Goal: Transaction & Acquisition: Register for event/course

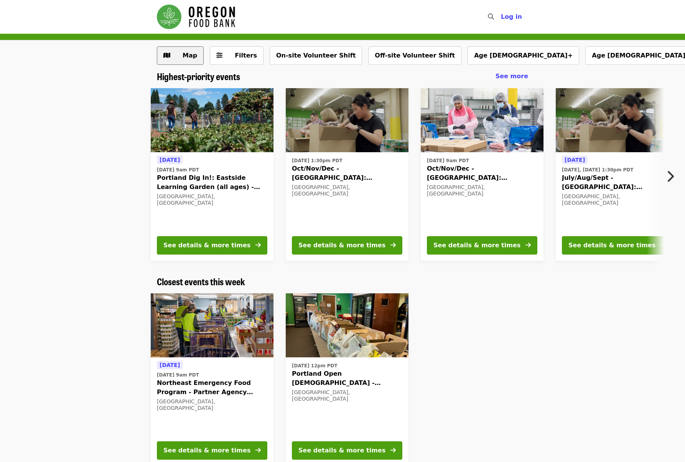
click at [182, 57] on span "Map" at bounding box center [186, 55] width 22 height 9
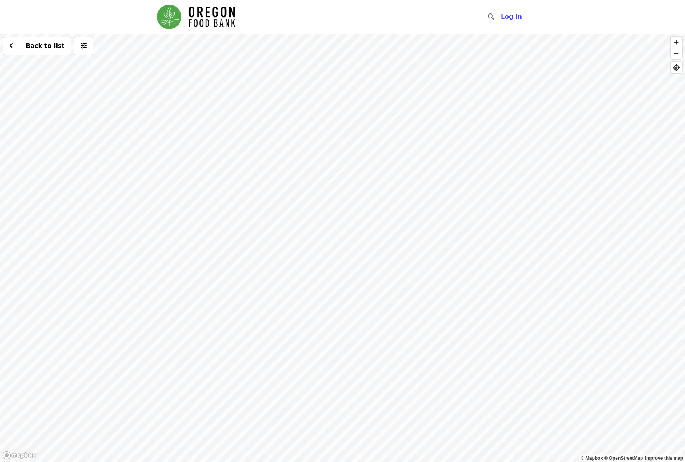
drag, startPoint x: 361, startPoint y: 238, endPoint x: 377, endPoint y: 306, distance: 69.3
click at [377, 306] on div "Back to list" at bounding box center [342, 248] width 685 height 428
click at [84, 219] on div "Back to list" at bounding box center [342, 248] width 685 height 428
click at [93, 234] on span "See 2 actions at this location" at bounding box center [82, 232] width 100 height 7
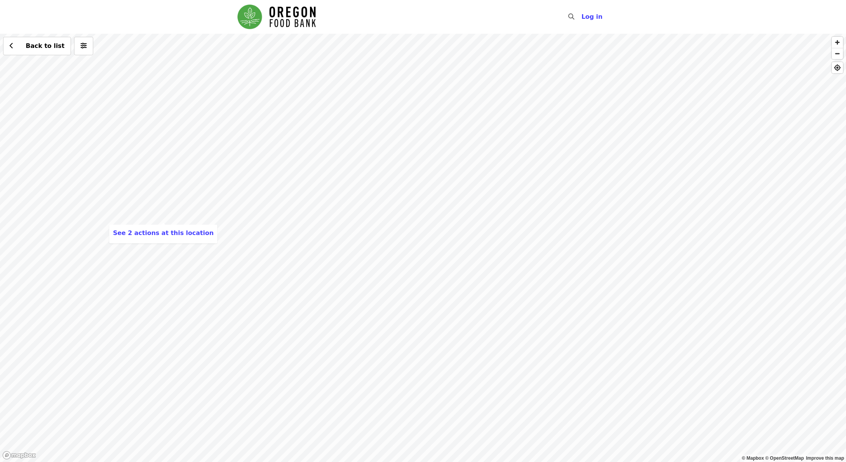
click at [479, 125] on div "See 2 actions at this location Back to list" at bounding box center [423, 248] width 846 height 428
click at [407, 232] on div "Back to list" at bounding box center [423, 248] width 846 height 428
click at [398, 240] on span "See 4 actions at this location" at bounding box center [401, 240] width 100 height 7
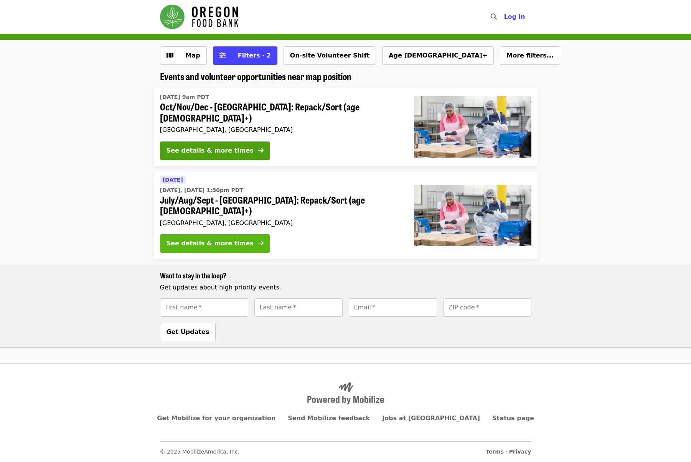
click at [222, 239] on div "See details & more times" at bounding box center [209, 243] width 87 height 9
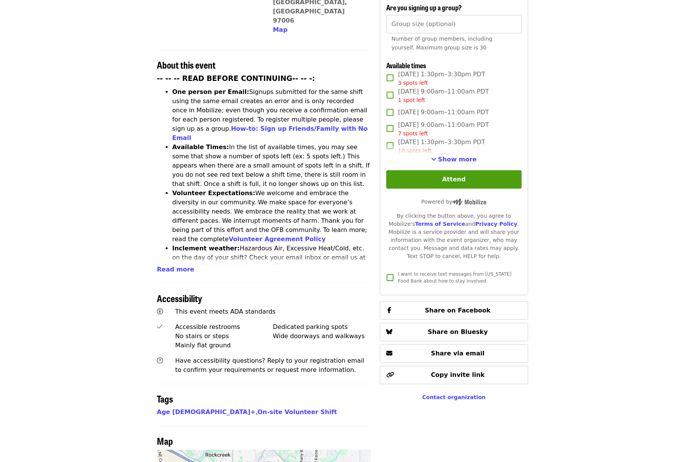
scroll to position [221, 0]
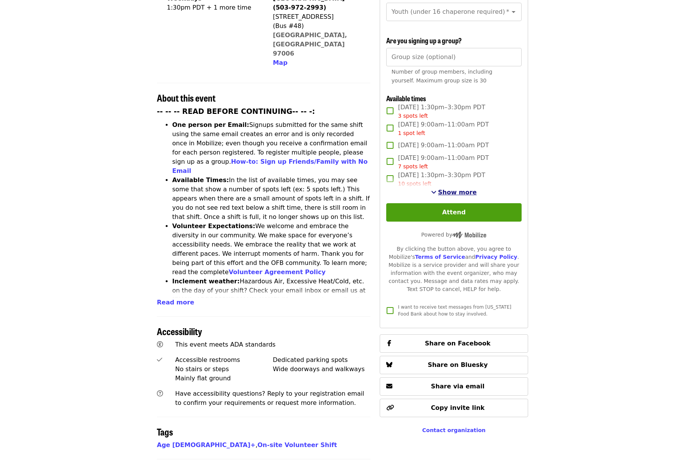
click at [453, 189] on span "Show more" at bounding box center [457, 192] width 39 height 7
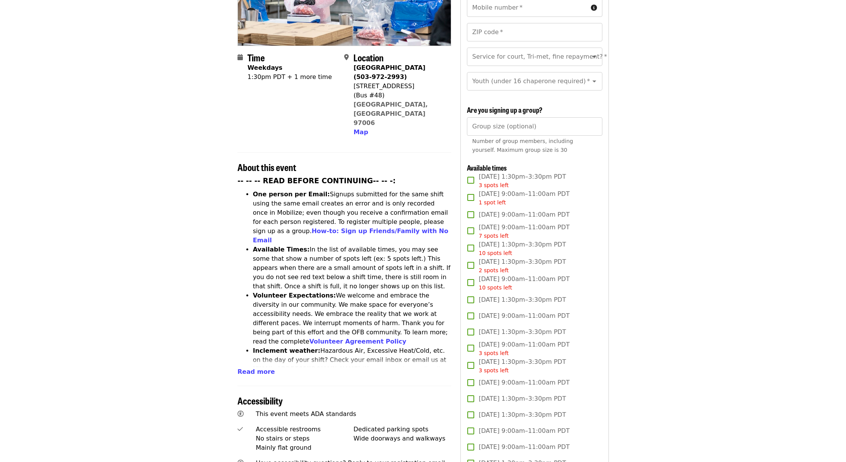
scroll to position [0, 0]
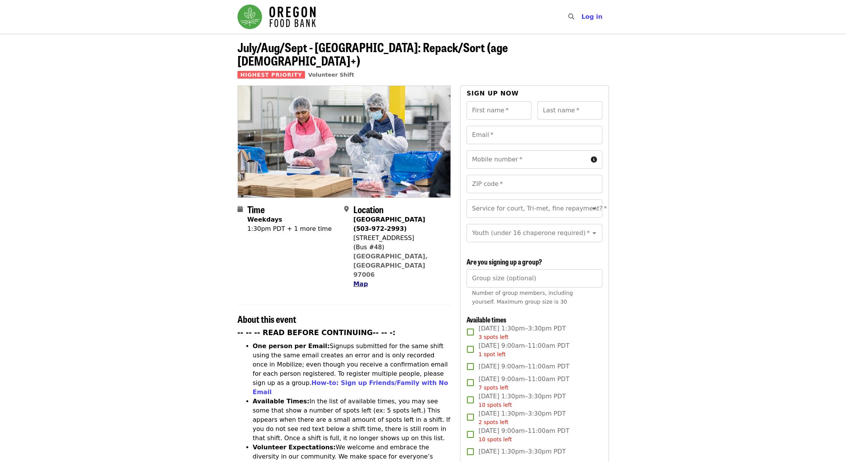
click at [362, 280] on span "Map" at bounding box center [360, 283] width 15 height 7
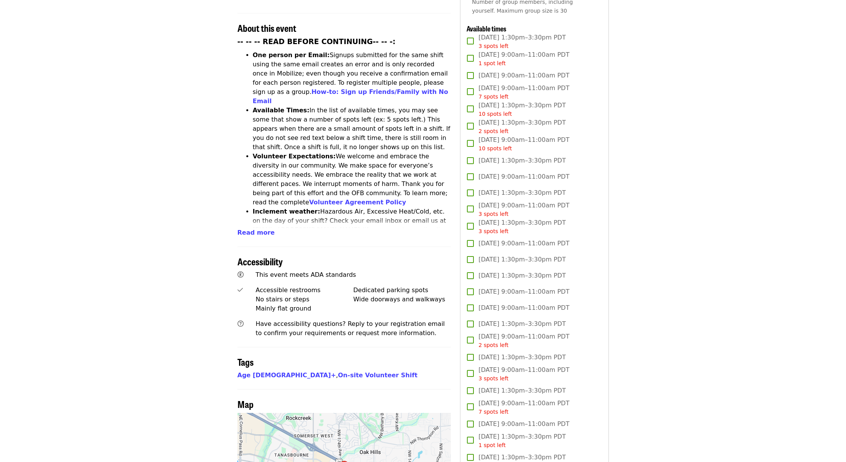
scroll to position [112, 0]
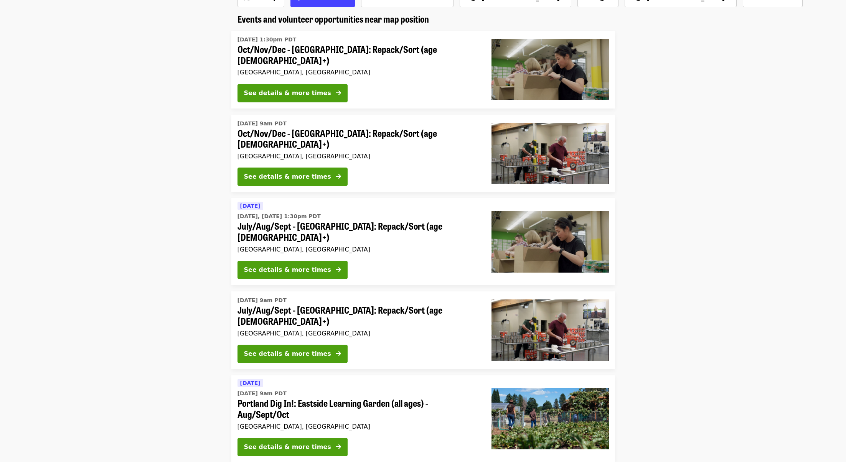
scroll to position [77, 0]
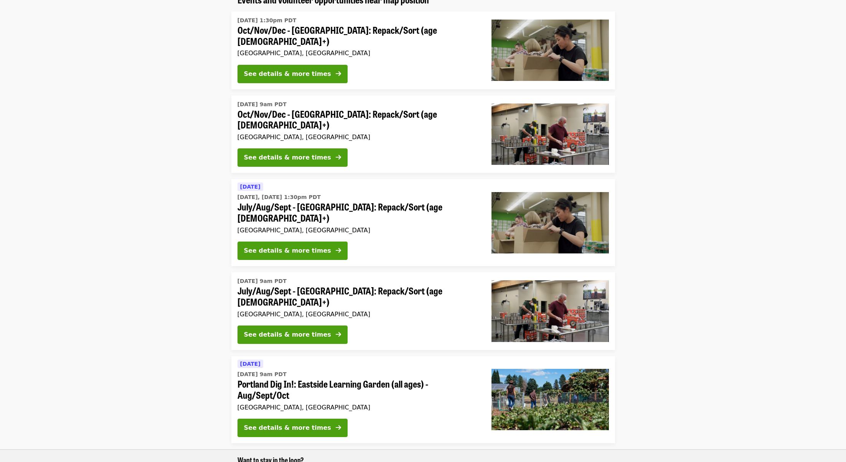
click at [357, 285] on span "July/Aug/Sept - [GEOGRAPHIC_DATA]: Repack/Sort (age [DEMOGRAPHIC_DATA]+)" at bounding box center [358, 296] width 242 height 22
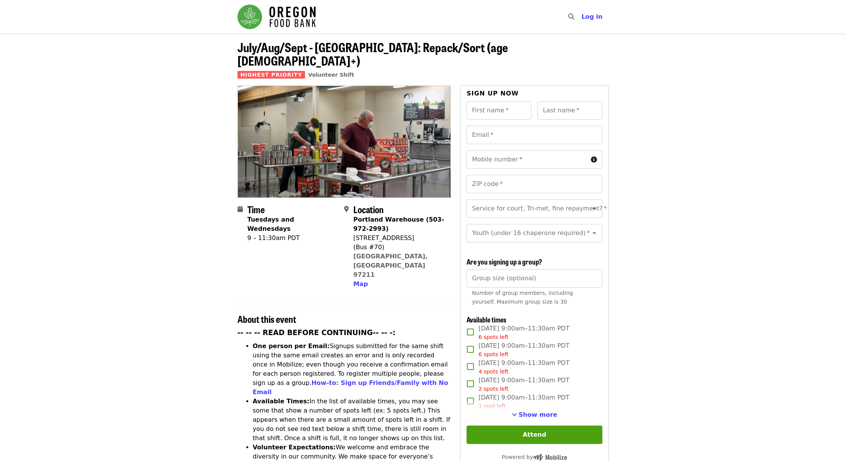
click at [254, 15] on img "Main navigation" at bounding box center [276, 17] width 78 height 25
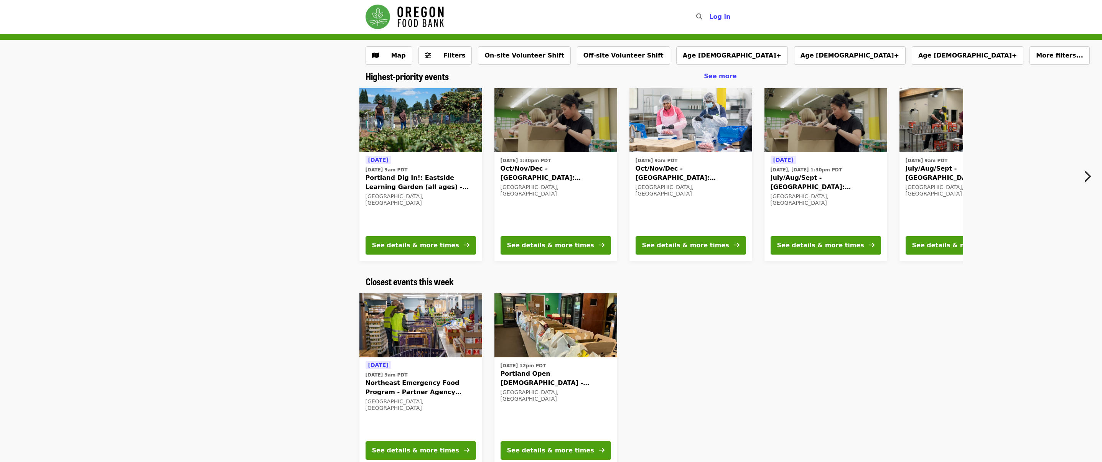
click at [845, 175] on icon "chevron-right icon" at bounding box center [1087, 176] width 8 height 15
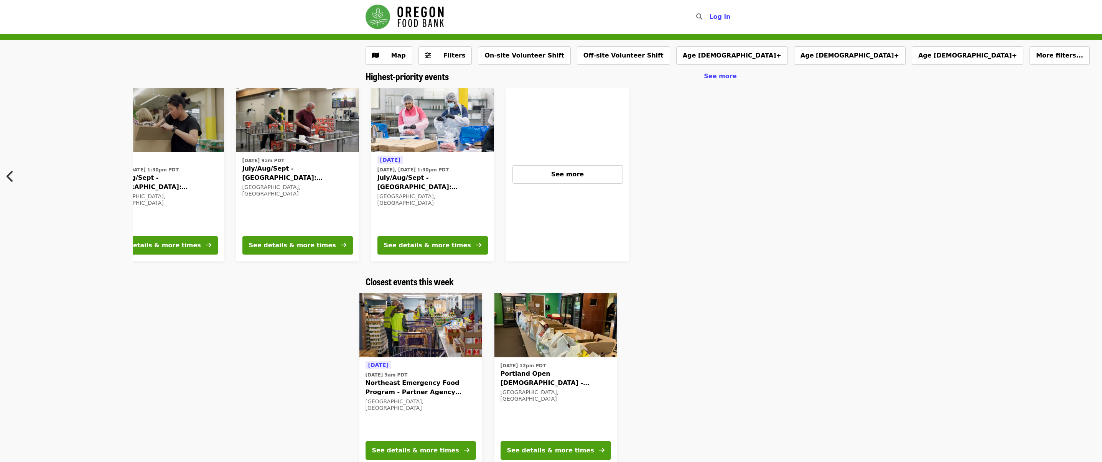
scroll to position [0, 666]
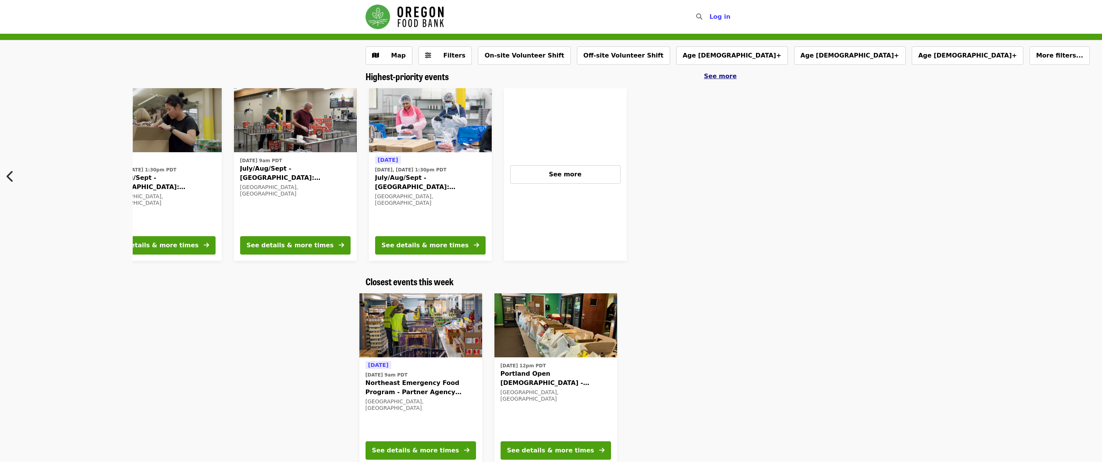
click at [726, 75] on span "See more" at bounding box center [720, 75] width 33 height 7
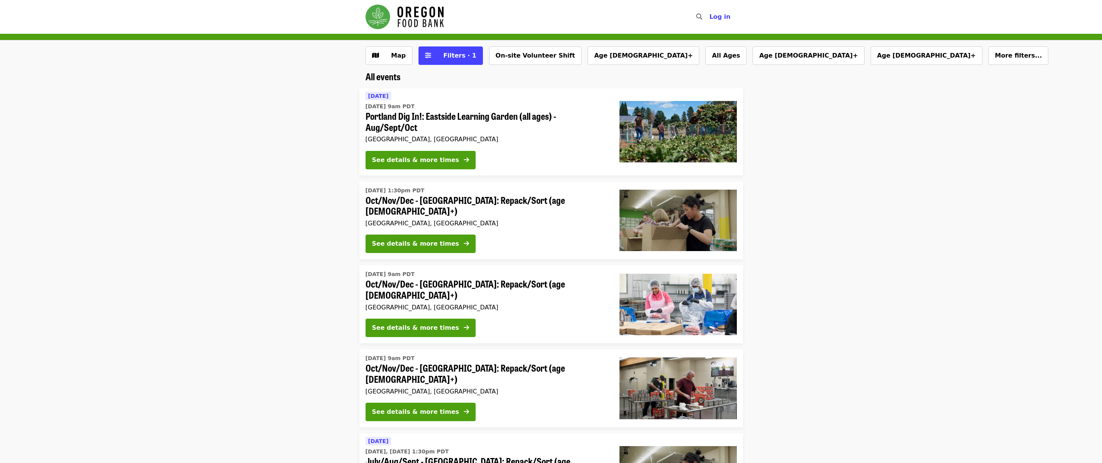
click at [426, 13] on img "Main navigation" at bounding box center [405, 17] width 78 height 25
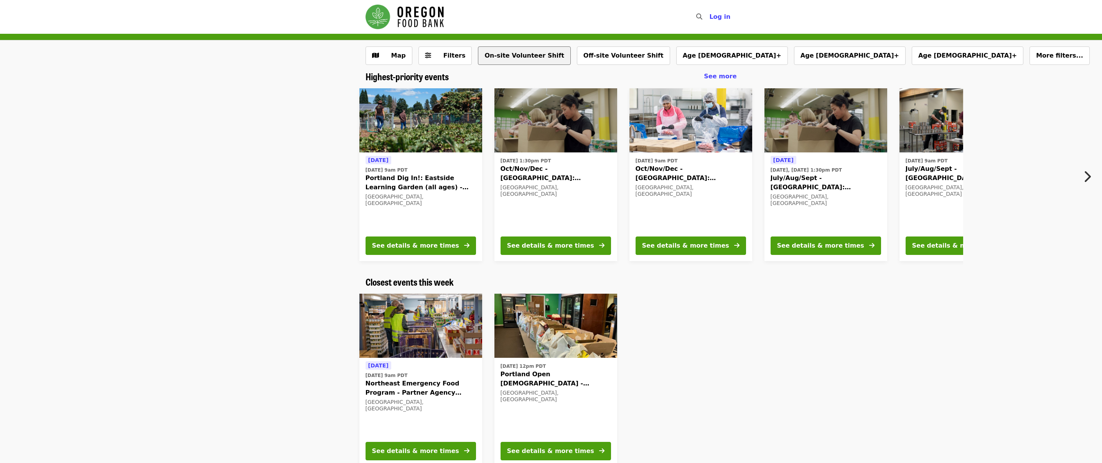
click at [518, 58] on button "On-site Volunteer Shift" at bounding box center [524, 55] width 92 height 18
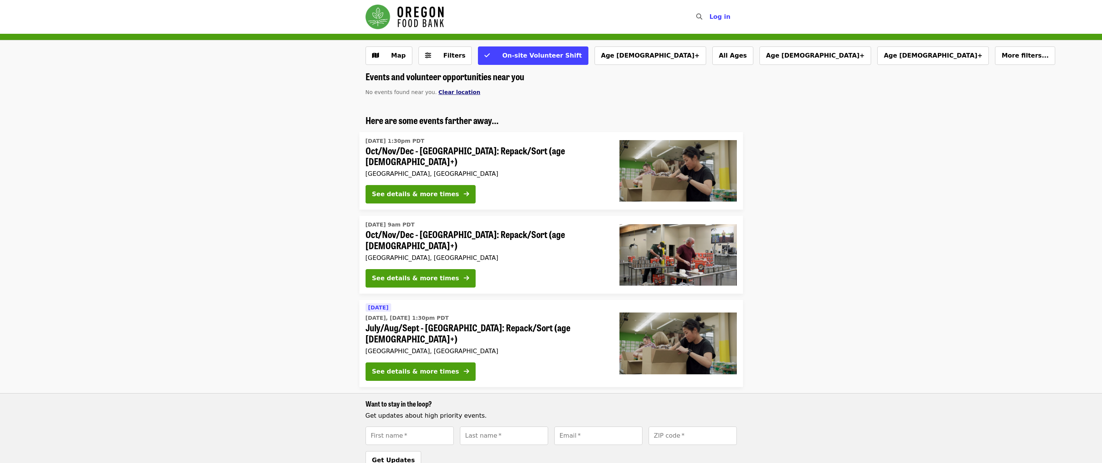
click at [445, 93] on span "Clear location" at bounding box center [459, 92] width 42 height 6
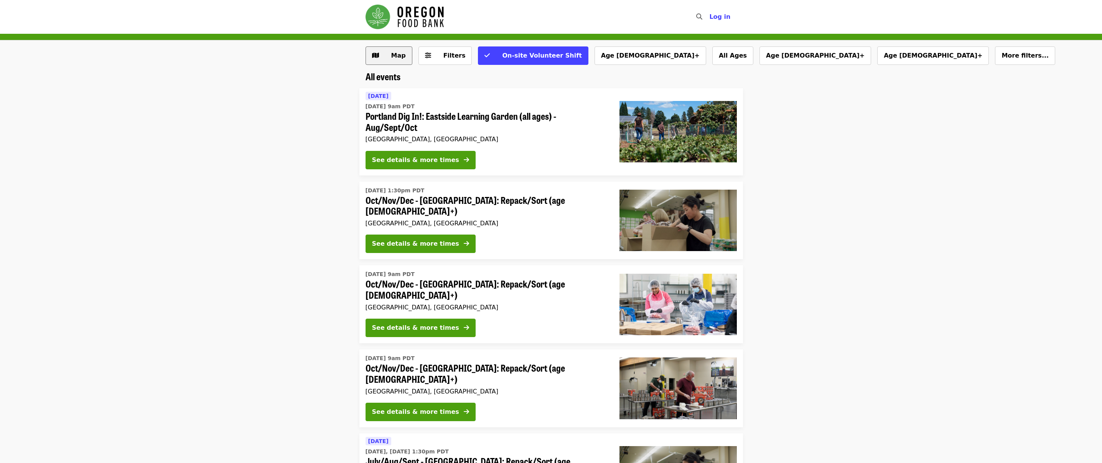
click at [382, 53] on button "Map" at bounding box center [389, 55] width 47 height 18
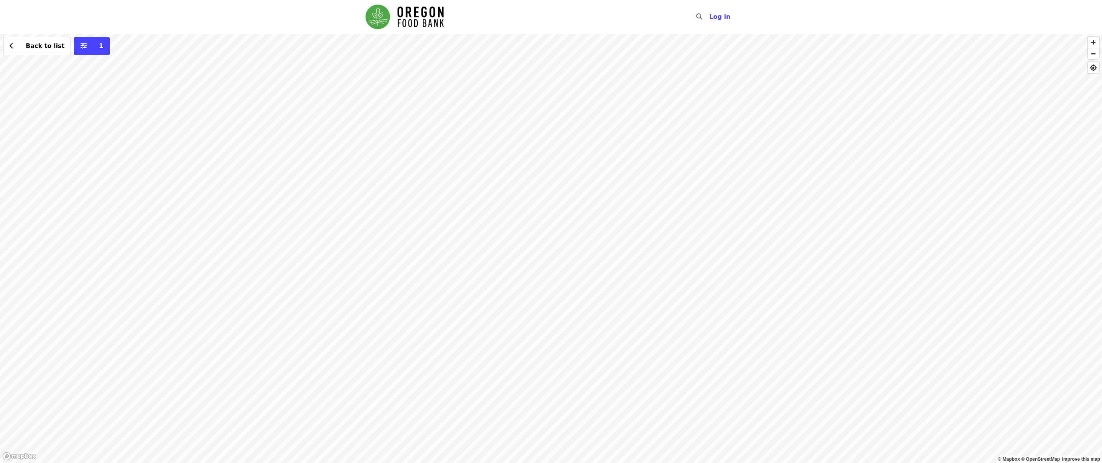
drag, startPoint x: 99, startPoint y: 202, endPoint x: 424, endPoint y: 66, distance: 352.3
click at [413, 68] on div "Back to list 1" at bounding box center [551, 248] width 1102 height 429
click at [366, 274] on div "Back to list 1" at bounding box center [551, 248] width 1102 height 429
click at [370, 286] on span "See 2 actions at this location" at bounding box center [361, 285] width 100 height 7
drag, startPoint x: 800, startPoint y: 152, endPoint x: 512, endPoint y: 349, distance: 349.6
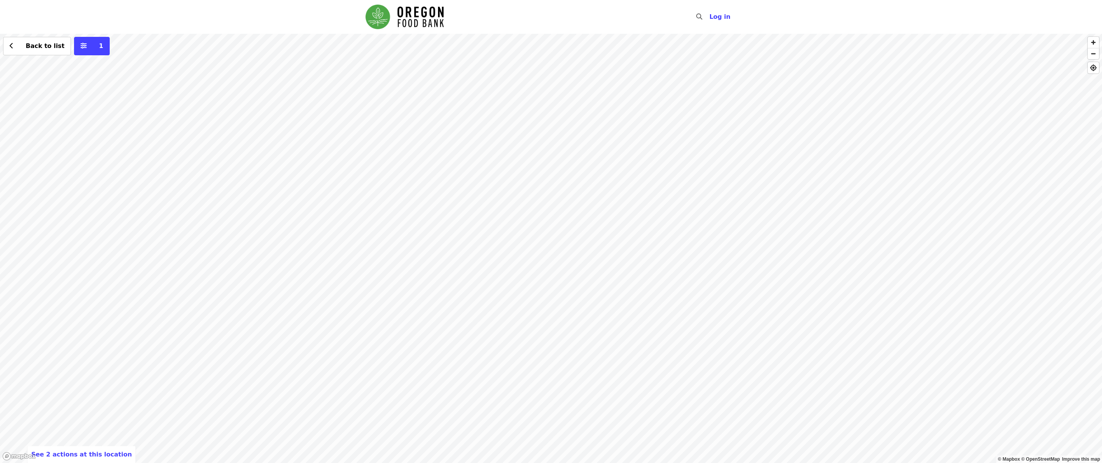
click at [512, 349] on div "See 2 actions at this location Back to list 1" at bounding box center [551, 248] width 1102 height 429
drag, startPoint x: 763, startPoint y: 280, endPoint x: 520, endPoint y: 249, distance: 244.8
click at [520, 249] on div "See 2 actions at this location Back to list 1" at bounding box center [551, 248] width 1102 height 429
click at [630, 185] on div "See 2 actions at this location Back to list 1" at bounding box center [551, 248] width 1102 height 429
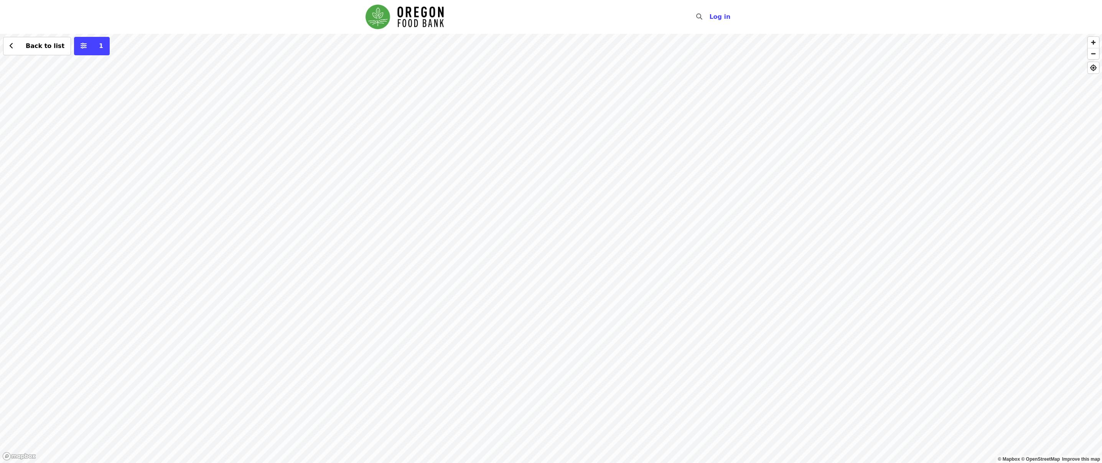
click at [637, 197] on div "See 2 actions at this location Back to list 1" at bounding box center [551, 248] width 1102 height 429
click at [632, 195] on div "Back to list 1" at bounding box center [551, 248] width 1102 height 429
click at [631, 188] on div "Back to list 1" at bounding box center [551, 248] width 1102 height 429
click at [569, 275] on div "Back to list 1" at bounding box center [551, 248] width 1102 height 429
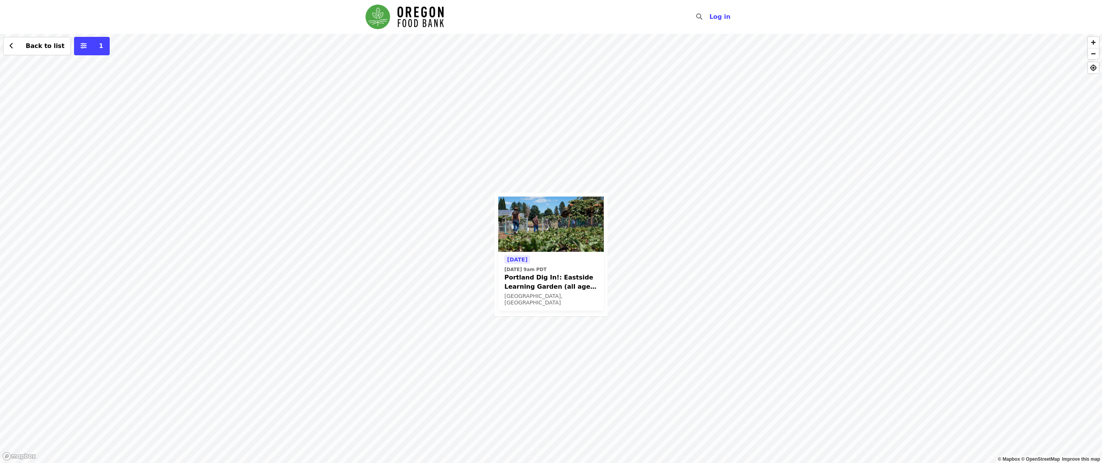
click at [530, 288] on span "Portland Dig In!: Eastside Learning Garden (all ages) - Aug/Sept/Oct" at bounding box center [550, 282] width 93 height 18
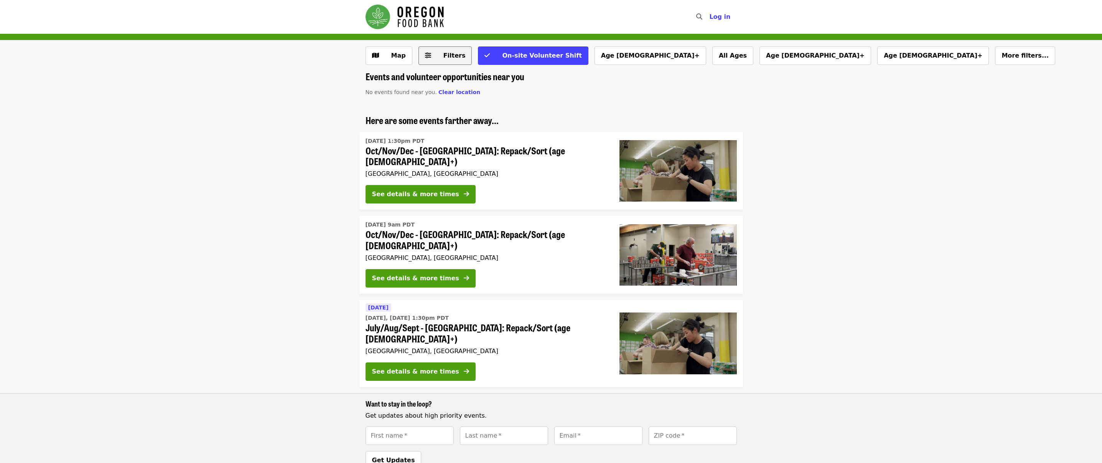
click at [439, 59] on span "Filters" at bounding box center [451, 55] width 30 height 9
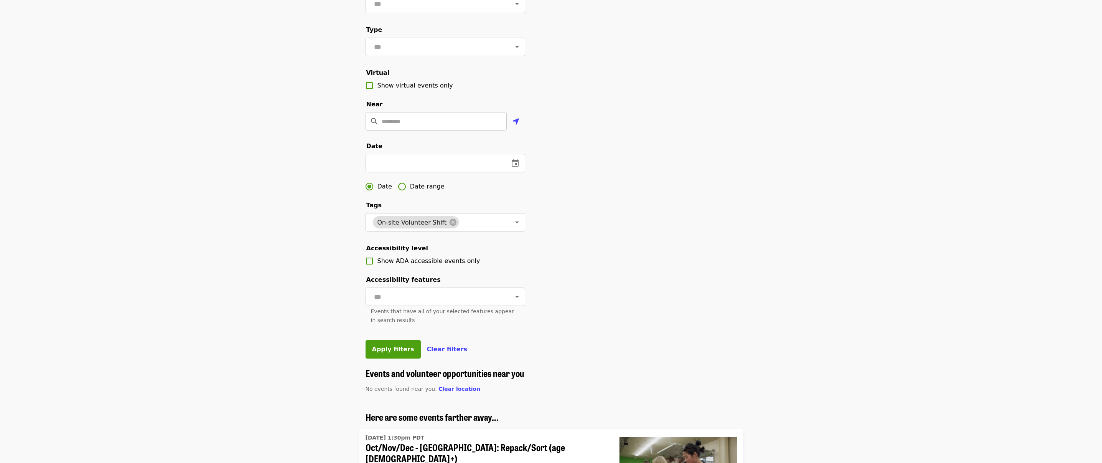
scroll to position [115, 0]
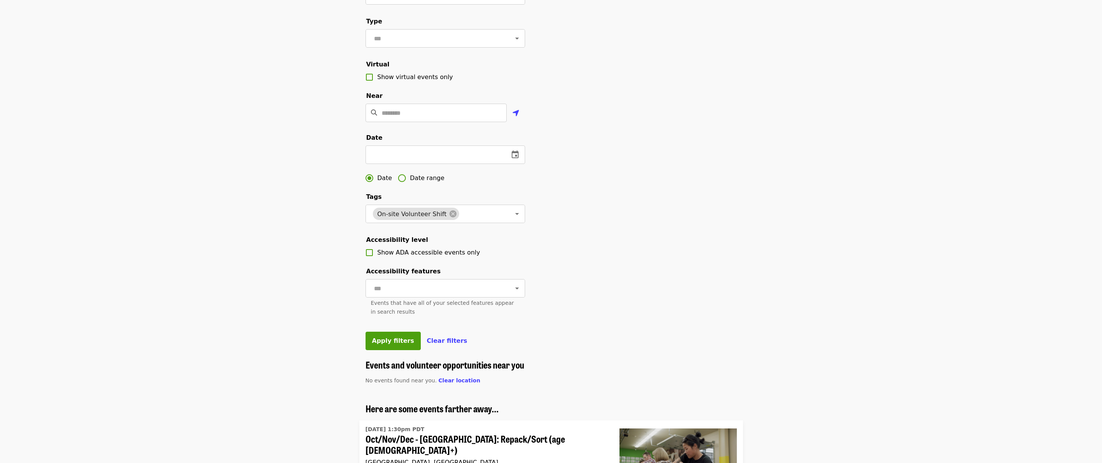
click at [427, 183] on span "Date range" at bounding box center [427, 177] width 35 height 9
click at [433, 159] on icon "change date" at bounding box center [432, 154] width 9 height 9
click at [409, 164] on input "text" at bounding box center [393, 154] width 54 height 18
type input "**********"
click at [495, 164] on input "text" at bounding box center [475, 154] width 54 height 18
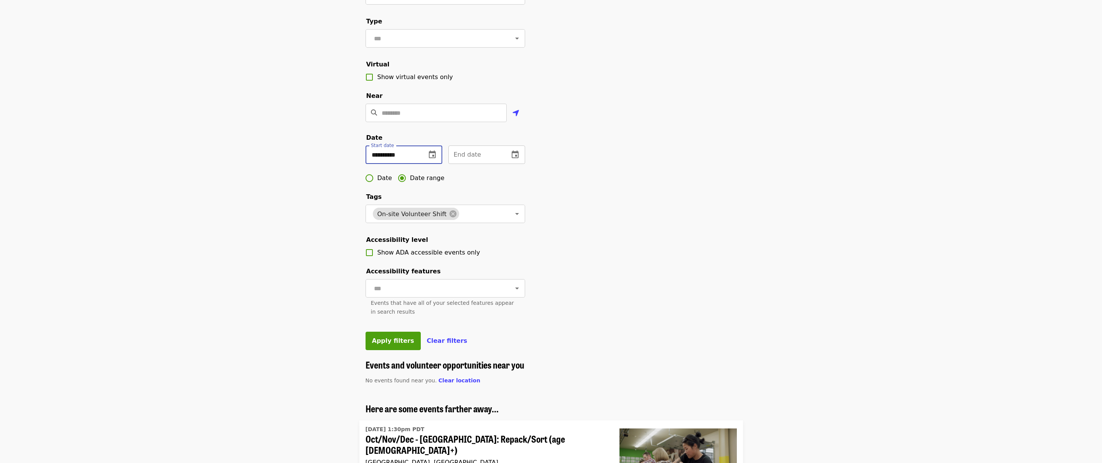
click at [495, 164] on input "text" at bounding box center [475, 154] width 54 height 18
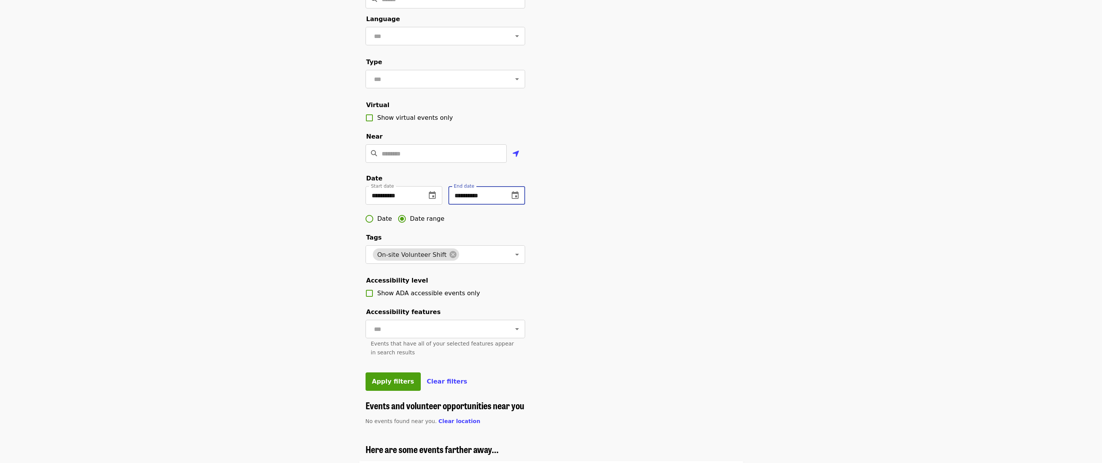
scroll to position [0, 0]
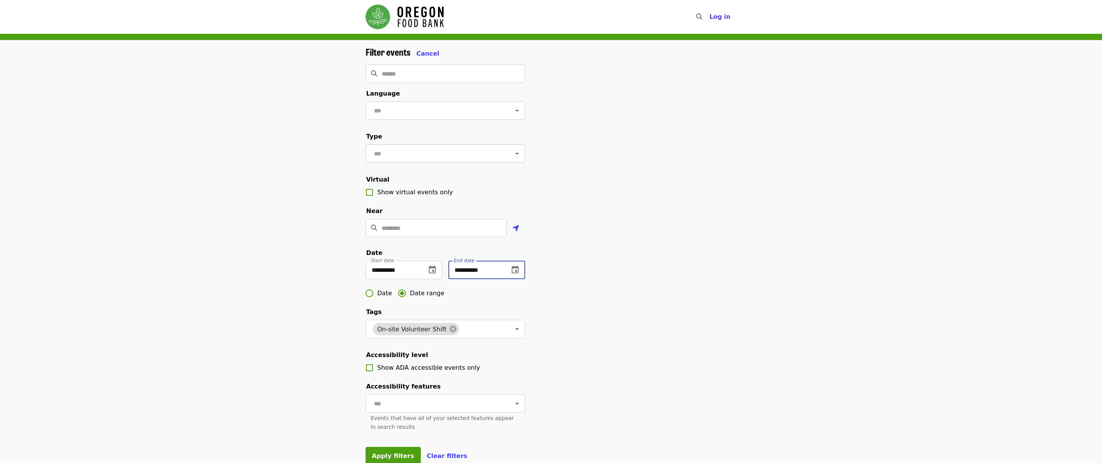
type input "**********"
click at [473, 158] on input "text" at bounding box center [436, 153] width 128 height 15
click at [428, 183] on li "Volunteer shifts" at bounding box center [442, 180] width 154 height 14
click at [460, 237] on input "Location" at bounding box center [444, 228] width 125 height 18
click at [516, 233] on icon "location-arrow icon" at bounding box center [515, 228] width 7 height 9
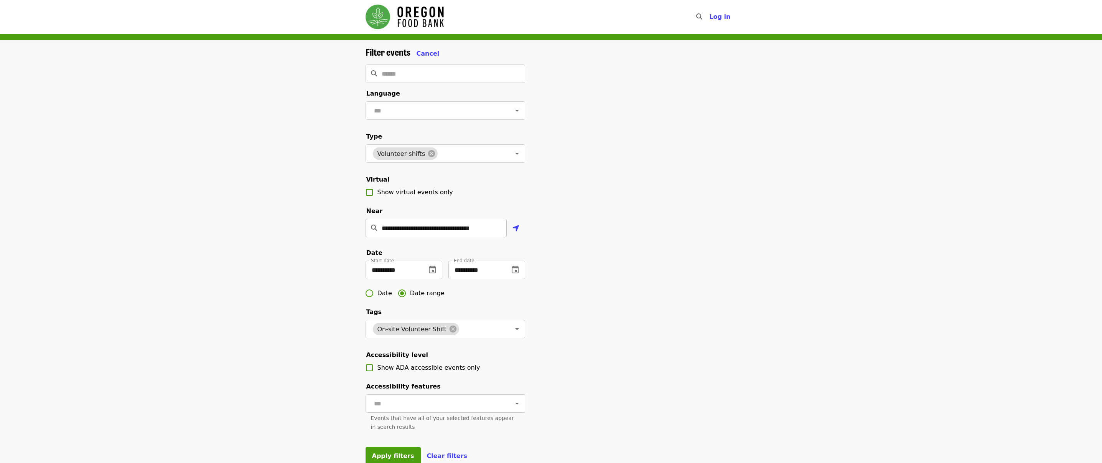
click at [499, 237] on input "**********" at bounding box center [444, 228] width 125 height 18
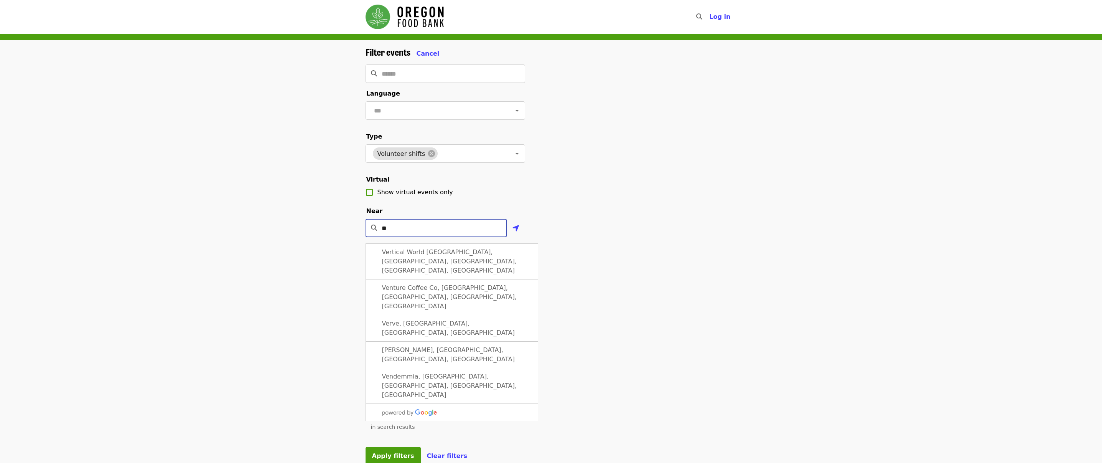
type input "*"
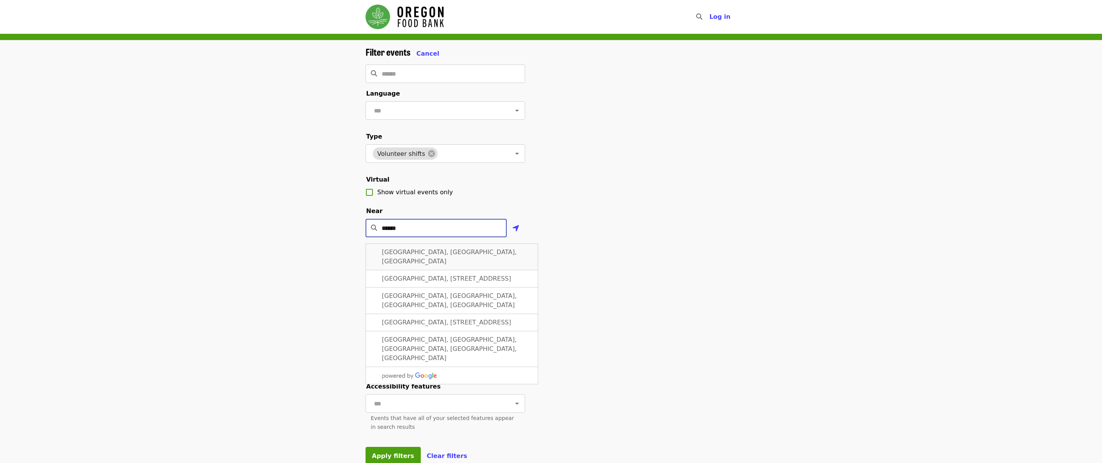
click at [474, 264] on div "Beaverton, OR, USA" at bounding box center [452, 256] width 173 height 27
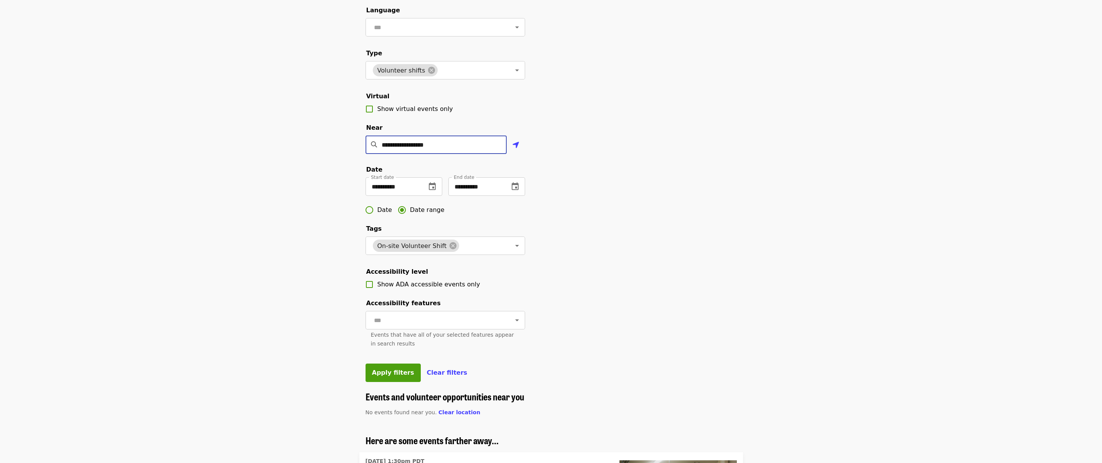
scroll to position [115, 0]
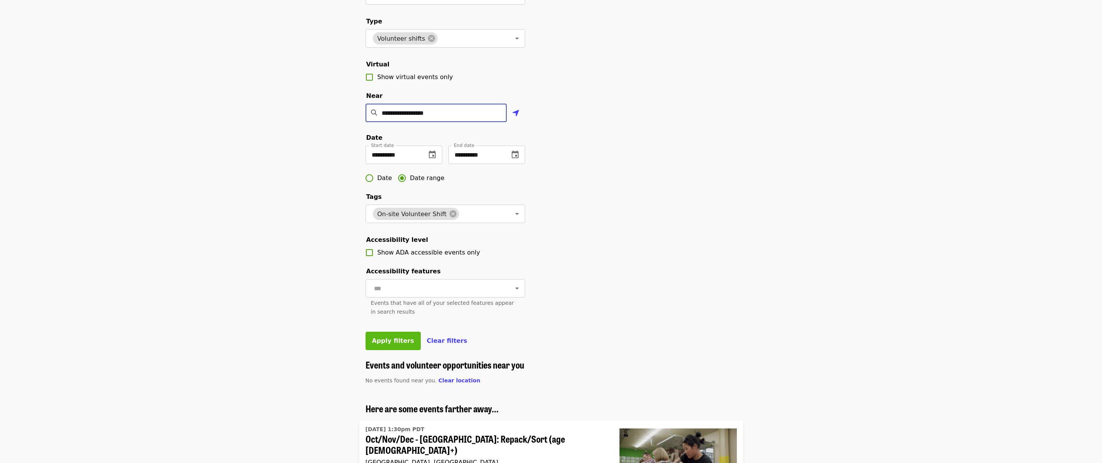
type input "**********"
click at [400, 344] on span "Apply filters" at bounding box center [393, 340] width 42 height 7
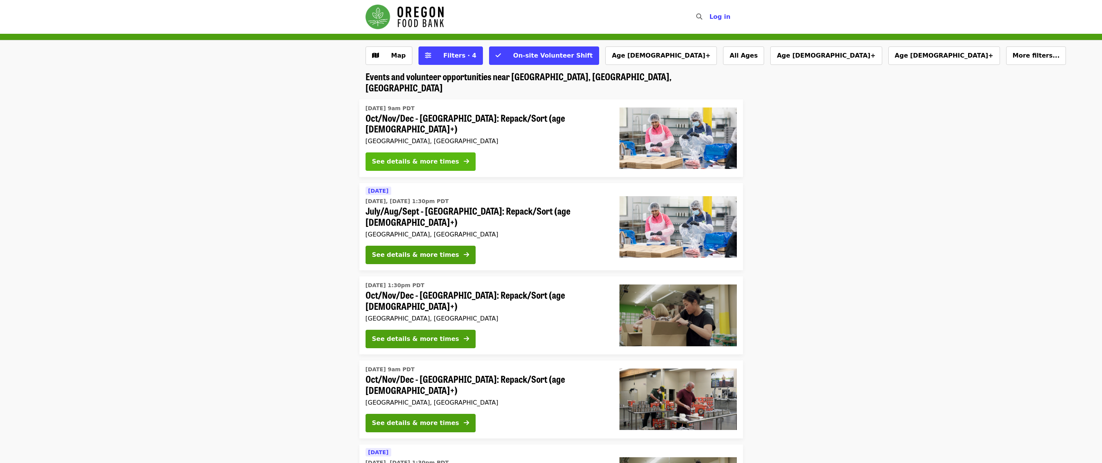
click at [437, 157] on div "See details & more times" at bounding box center [415, 161] width 87 height 9
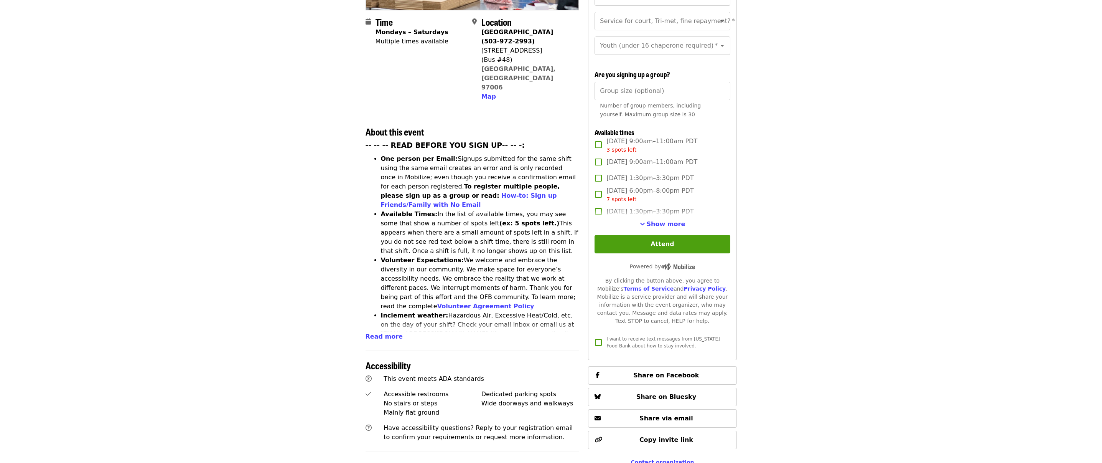
scroll to position [192, 0]
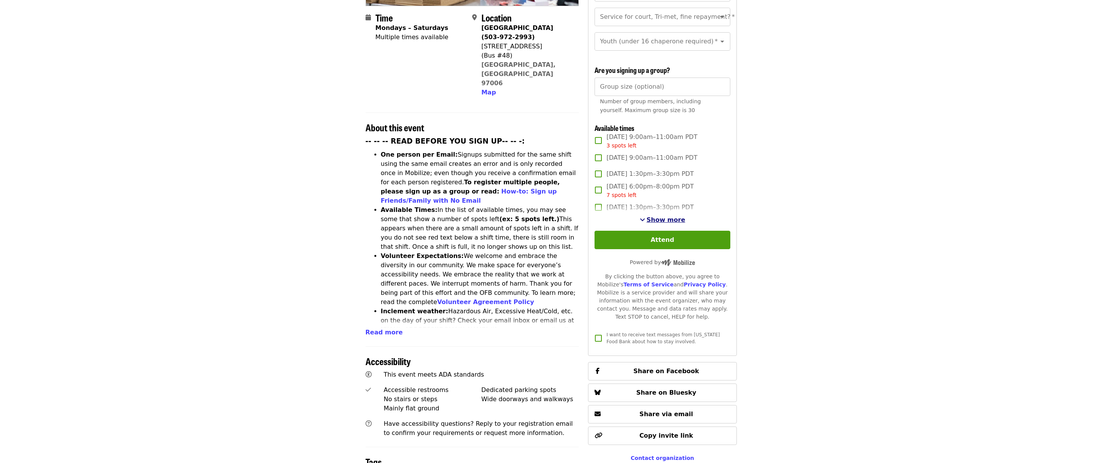
click at [663, 218] on span "Show more" at bounding box center [666, 219] width 39 height 7
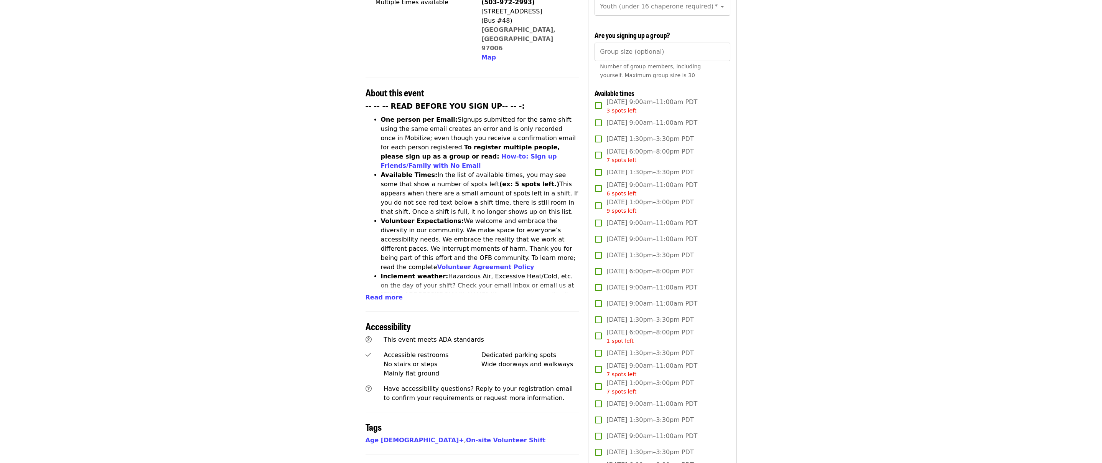
scroll to position [0, 0]
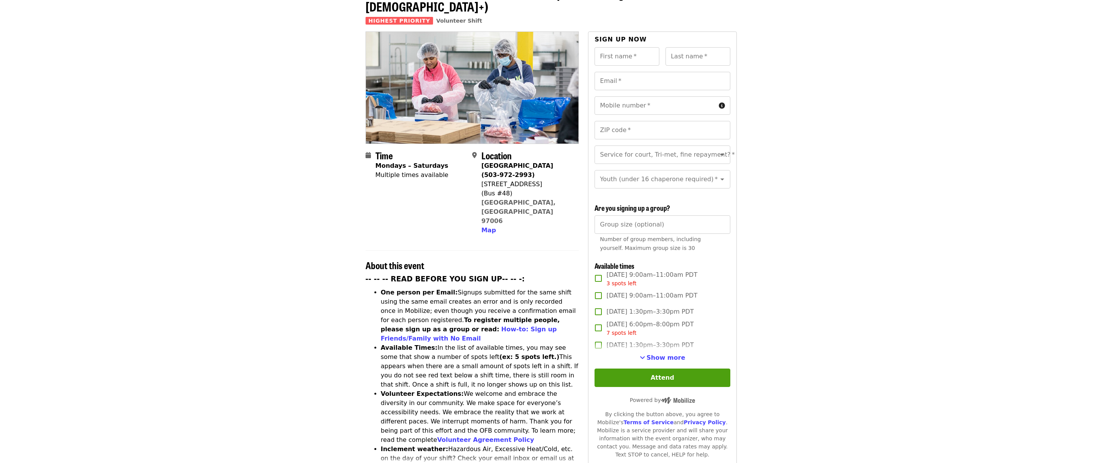
scroll to position [77, 0]
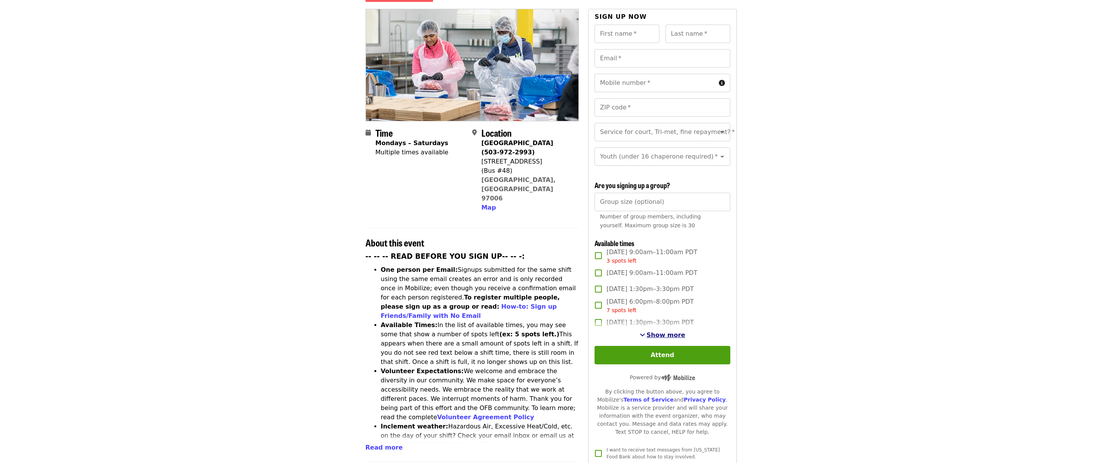
click at [658, 332] on span "Show more" at bounding box center [666, 334] width 39 height 7
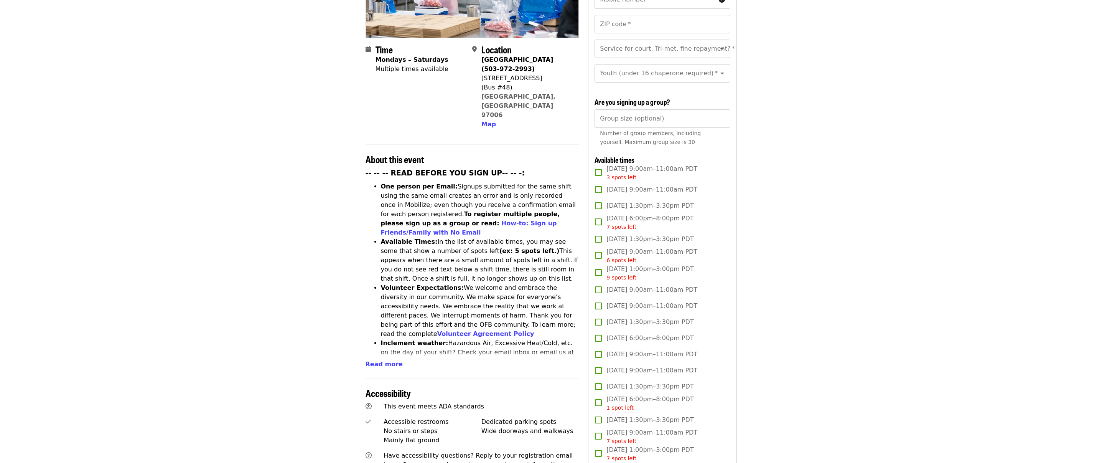
scroll to position [0, 0]
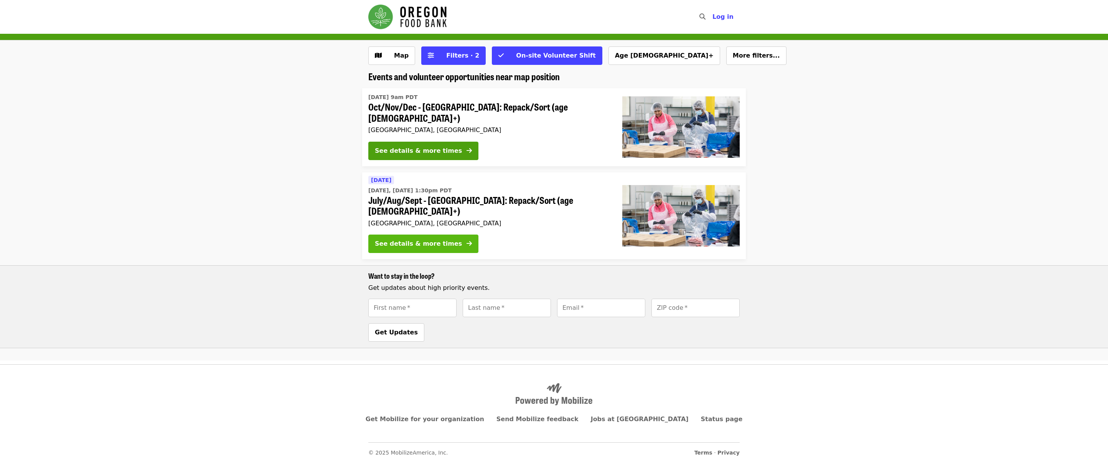
click at [442, 239] on div "See details & more times" at bounding box center [418, 243] width 87 height 9
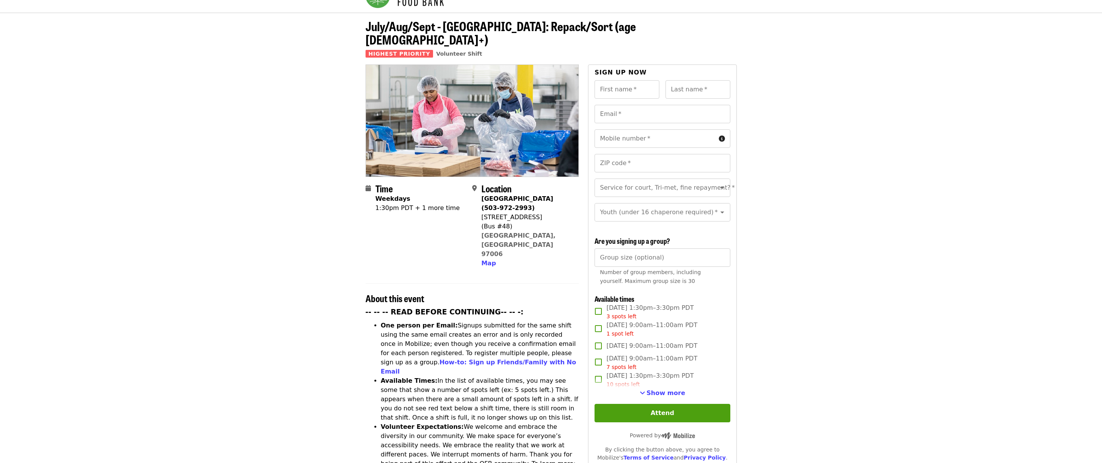
scroll to position [38, 0]
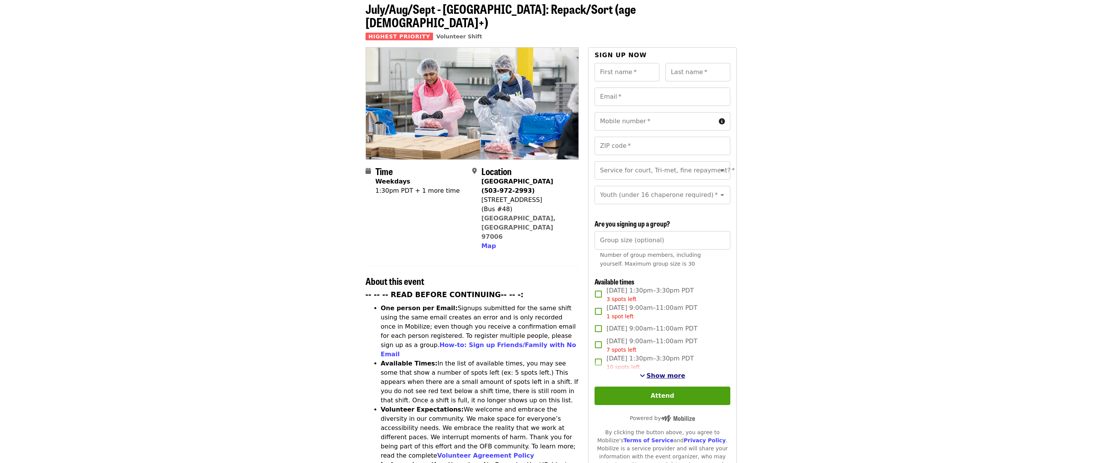
click at [665, 374] on span "Show more" at bounding box center [666, 375] width 39 height 7
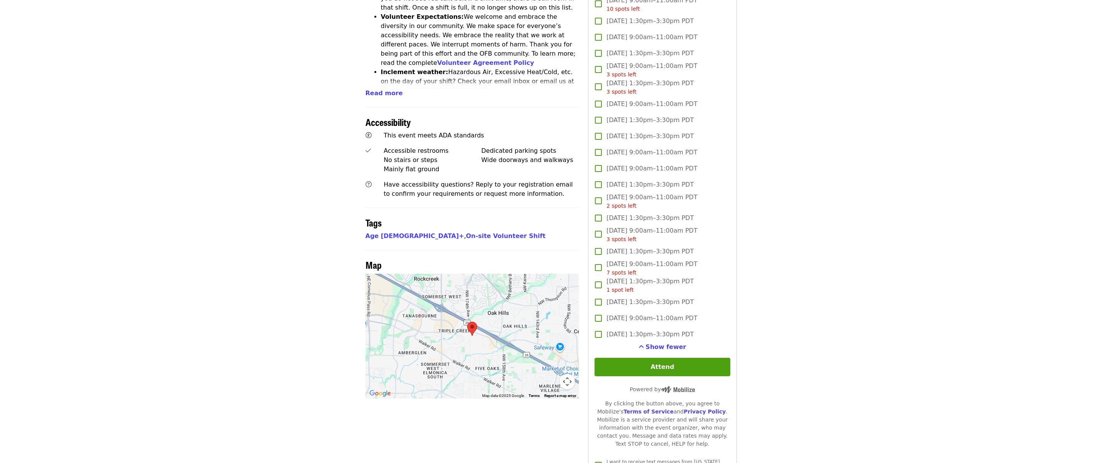
scroll to position [460, 0]
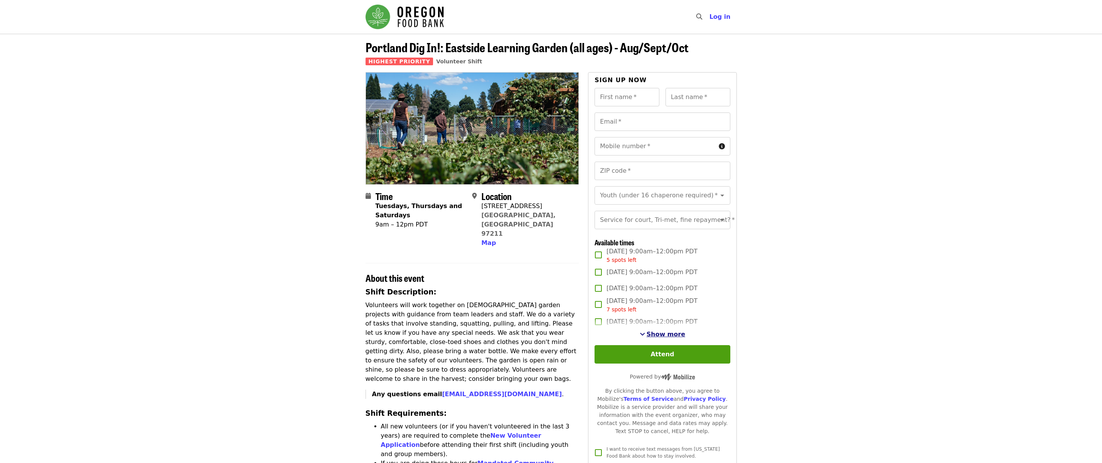
click at [658, 338] on span "Show more" at bounding box center [666, 333] width 39 height 7
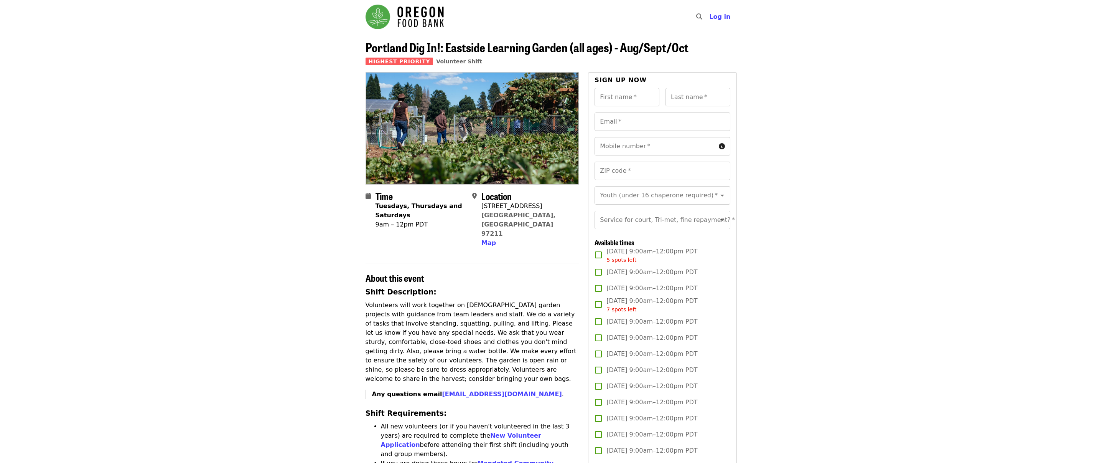
click at [680, 358] on span "Tue, Sep 2, 9:00am–12:00pm PDT" at bounding box center [651, 353] width 91 height 9
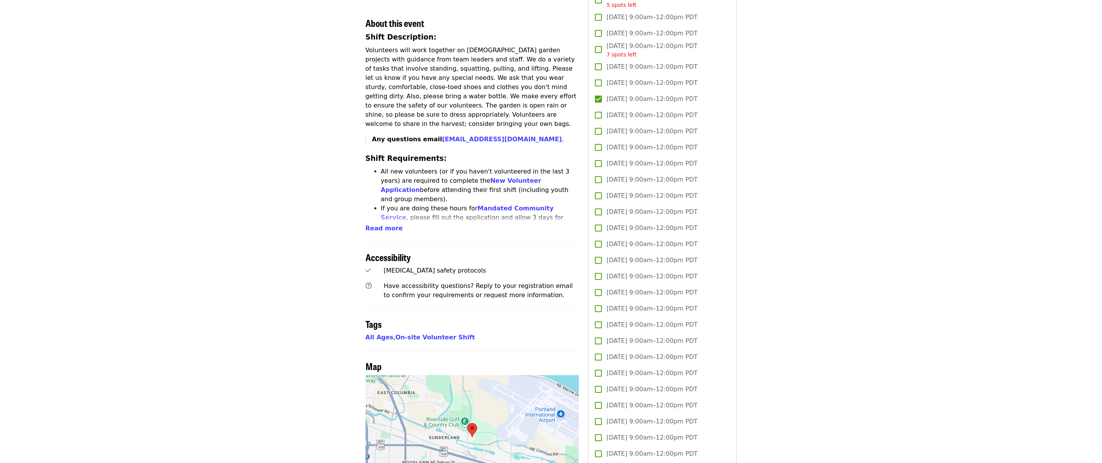
scroll to position [268, 0]
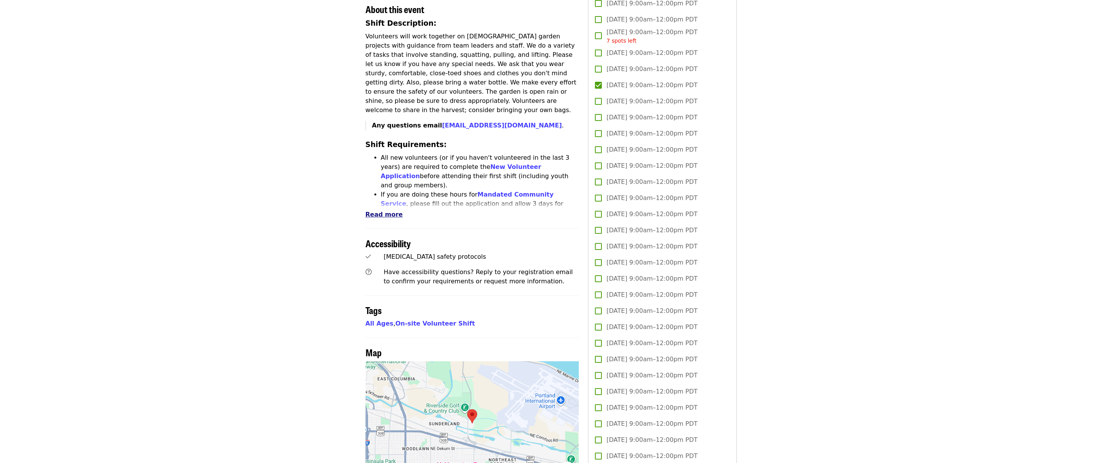
click at [378, 211] on span "Read more" at bounding box center [384, 214] width 37 height 7
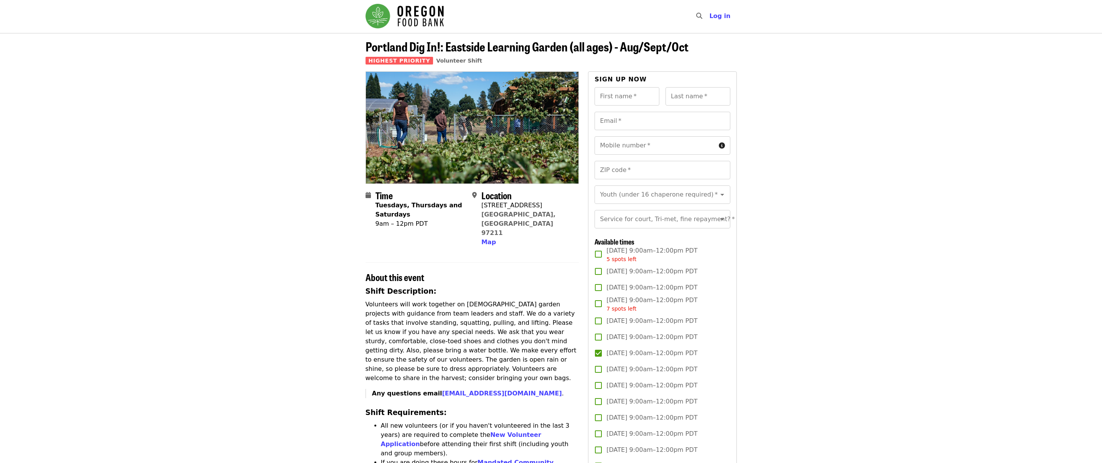
scroll to position [0, 0]
